Goal: Information Seeking & Learning: Learn about a topic

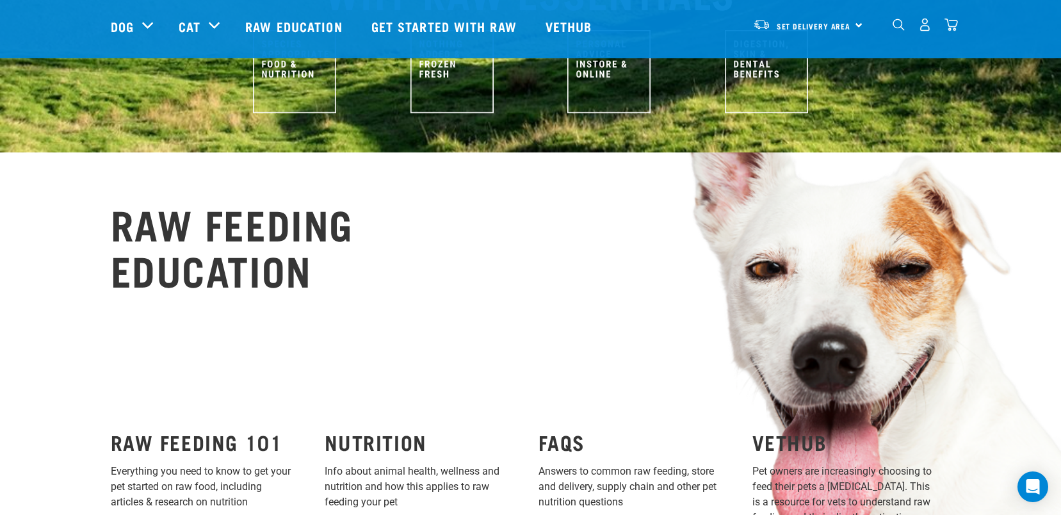
scroll to position [918, 0]
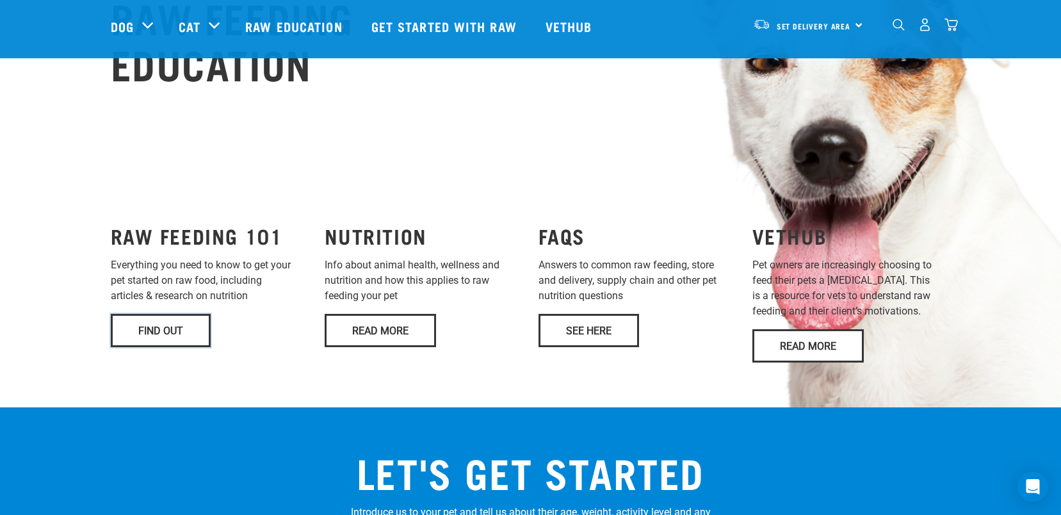
click at [188, 314] on link "Find Out" at bounding box center [161, 330] width 100 height 33
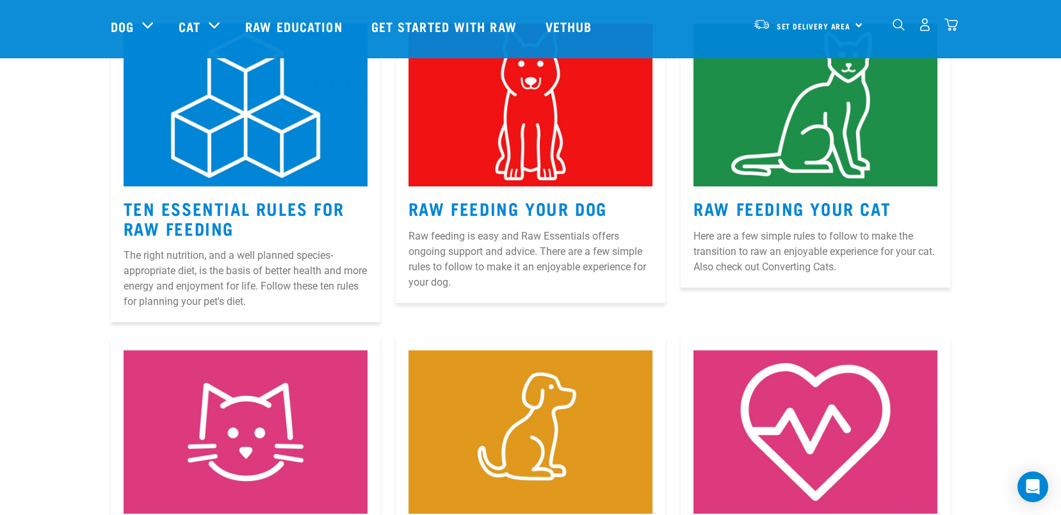
scroll to position [635, 0]
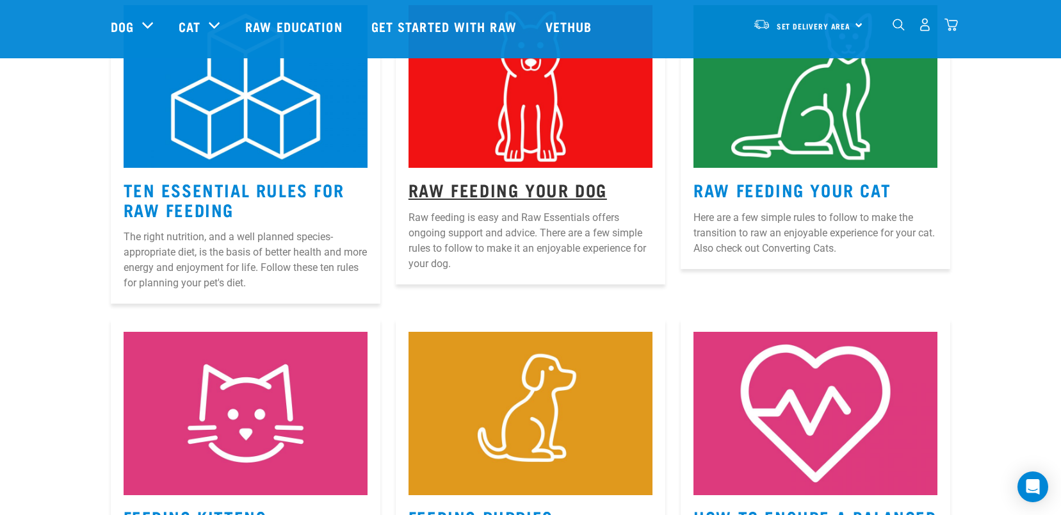
click at [498, 188] on link "Raw Feeding Your Dog" at bounding box center [508, 189] width 199 height 10
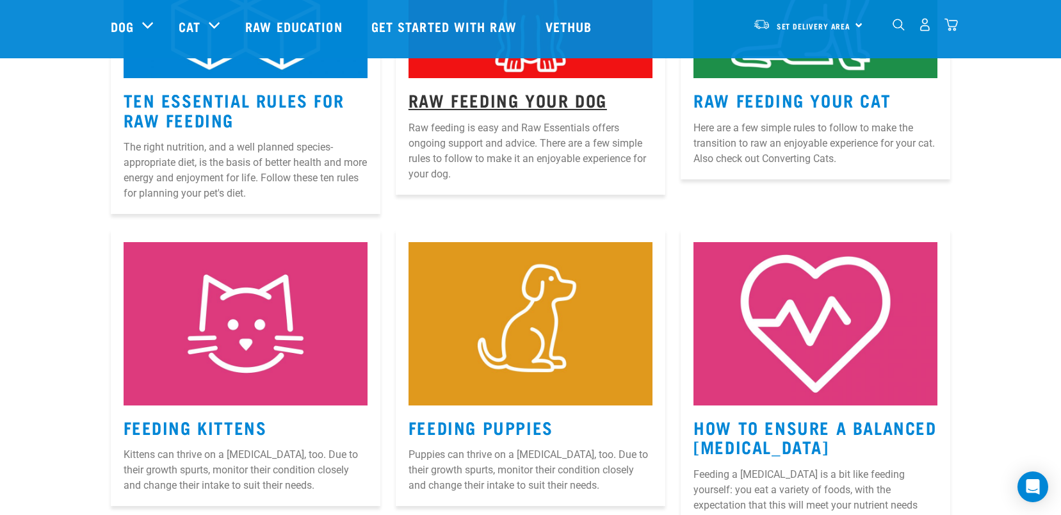
scroll to position [726, 0]
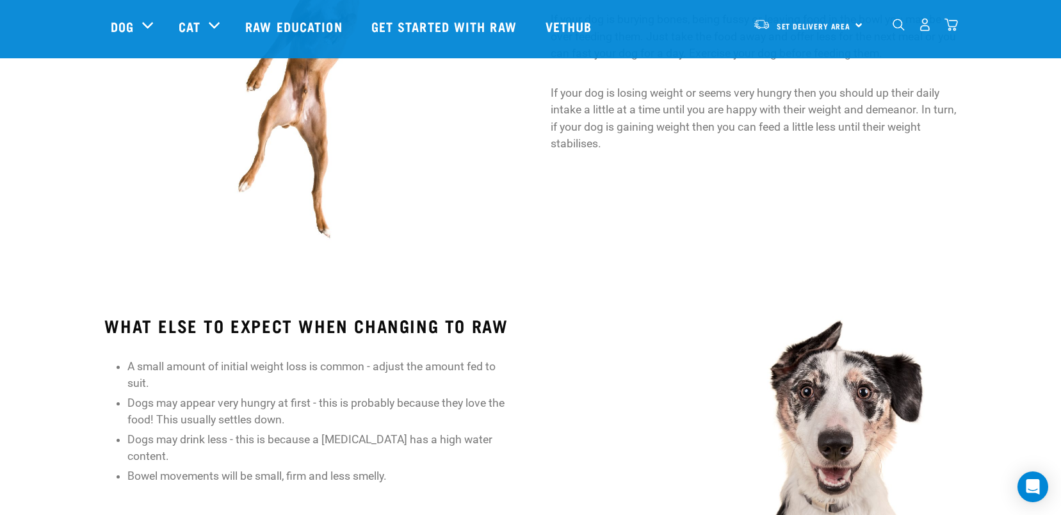
scroll to position [1206, 0]
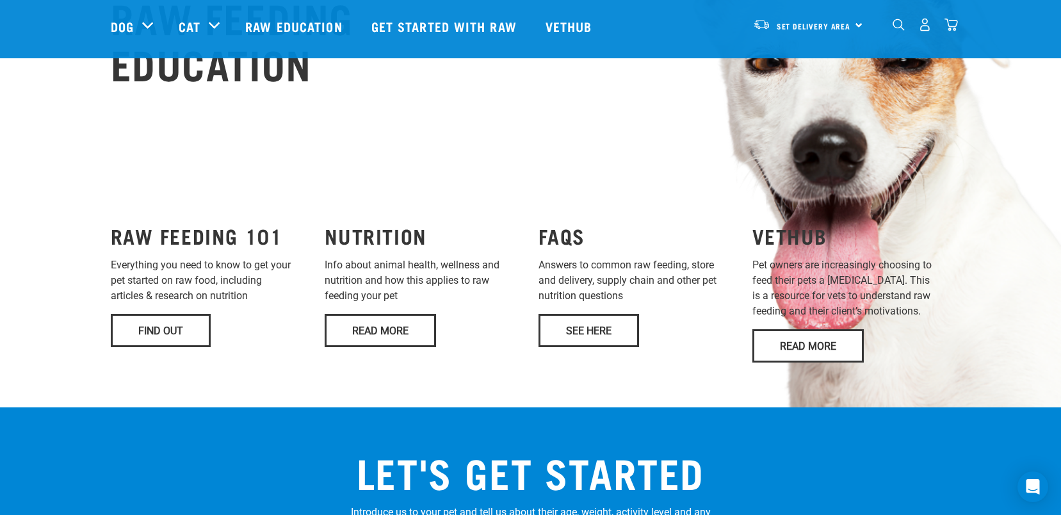
click at [99, 236] on div "RAW FEEDING EDUCATION RAW FEEDING 101 Everything you need to know to get your p…" at bounding box center [530, 176] width 1061 height 461
click at [623, 268] on div "FAQS Answers to common raw feeding, store and delivery, supply chain and other …" at bounding box center [638, 288] width 214 height 164
click at [609, 314] on link "See Here" at bounding box center [589, 330] width 101 height 33
click at [150, 314] on link "Find Out" at bounding box center [161, 330] width 100 height 33
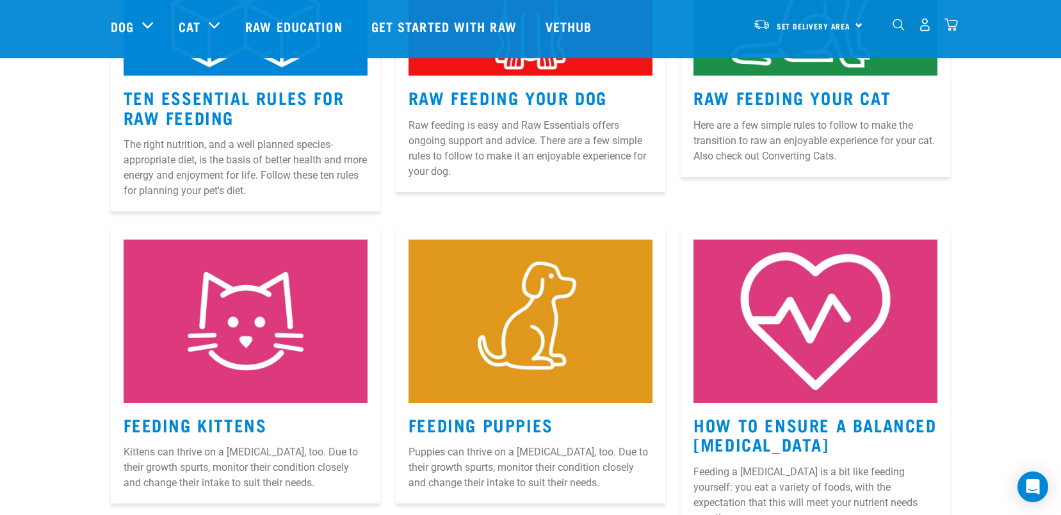
scroll to position [681, 0]
